Goal: Transaction & Acquisition: Obtain resource

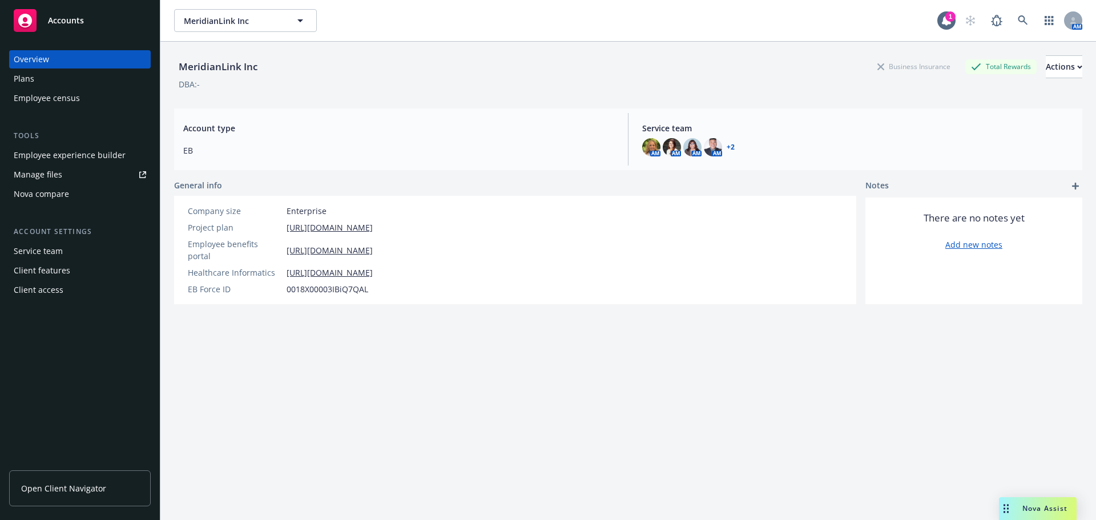
scroll to position [42, 0]
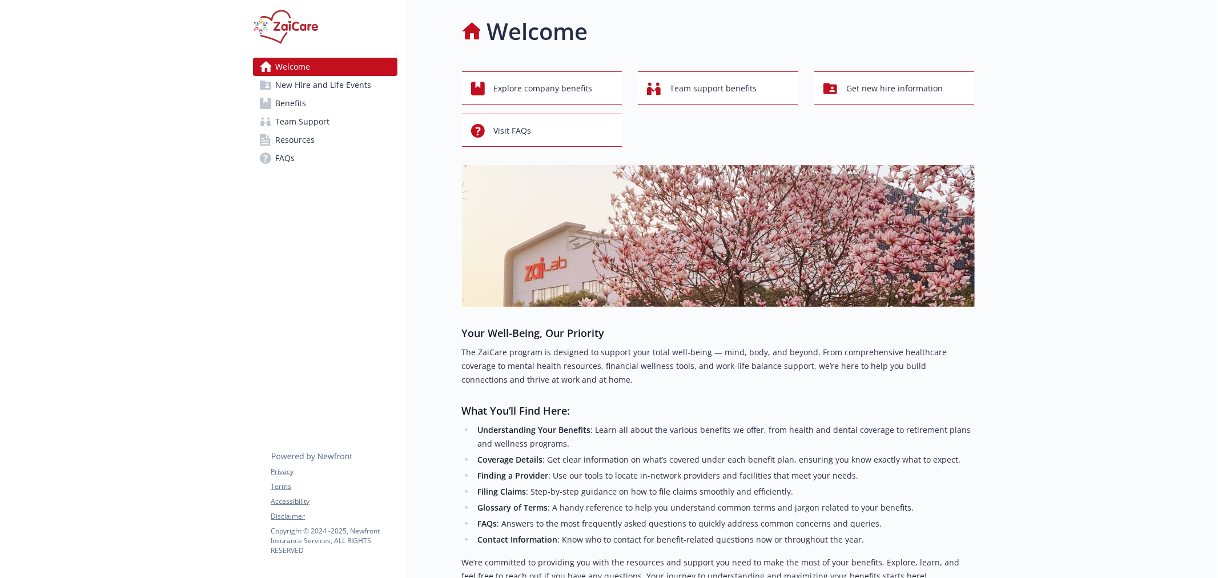
click at [273, 145] on link "Resources" at bounding box center [325, 140] width 144 height 18
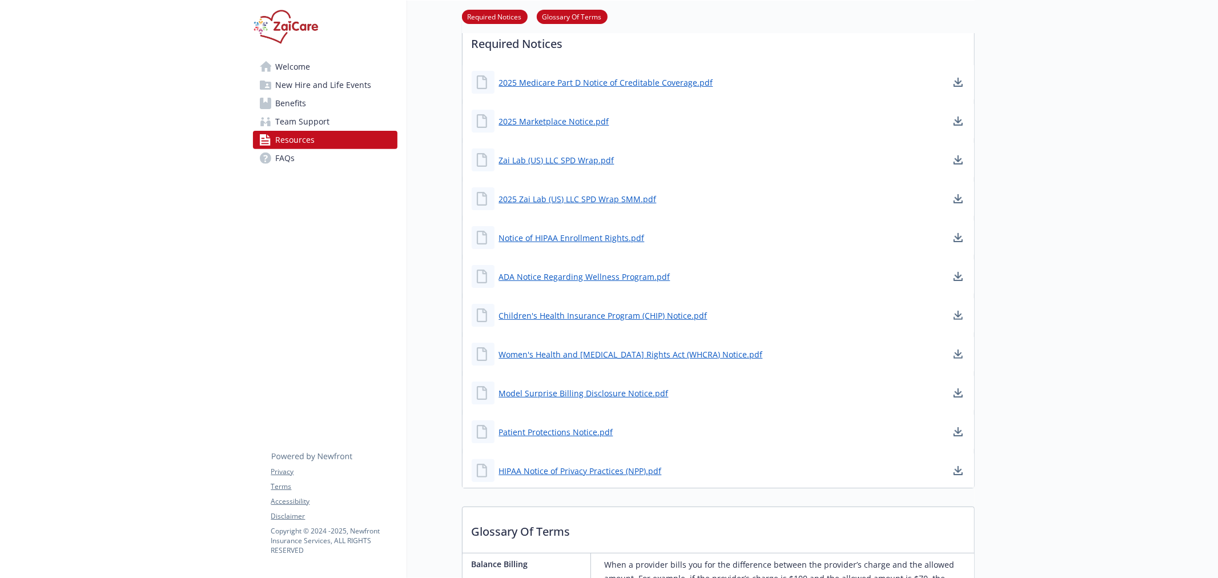
scroll to position [253, 0]
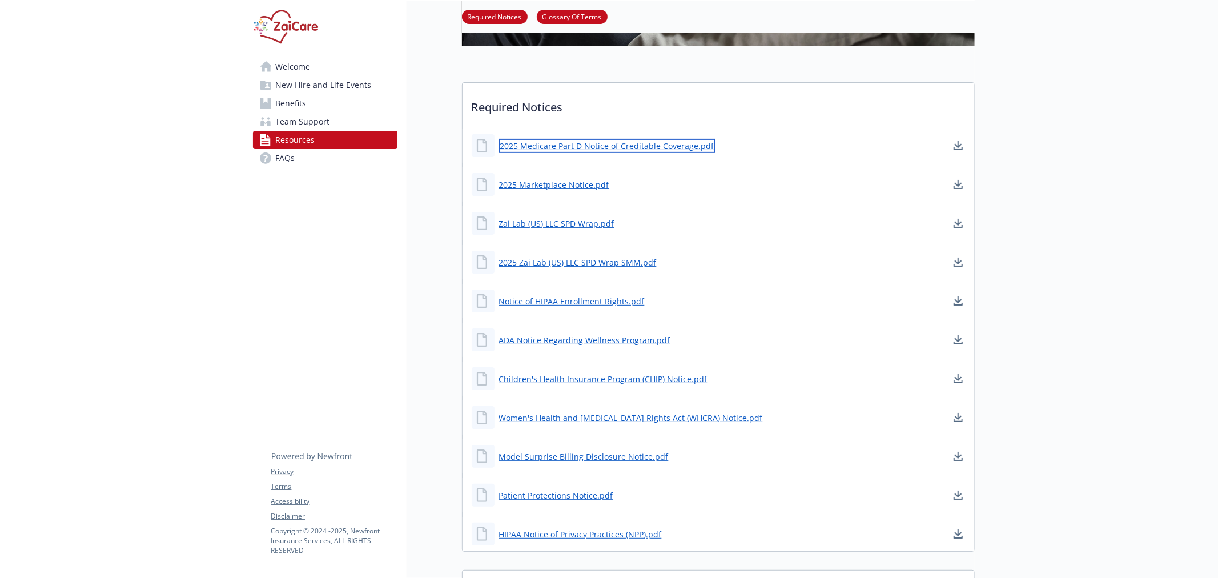
click at [531, 144] on link "2025 Medicare Part D Notice of Creditable Coverage.pdf" at bounding box center [607, 146] width 216 height 14
